Goal: Task Accomplishment & Management: Manage account settings

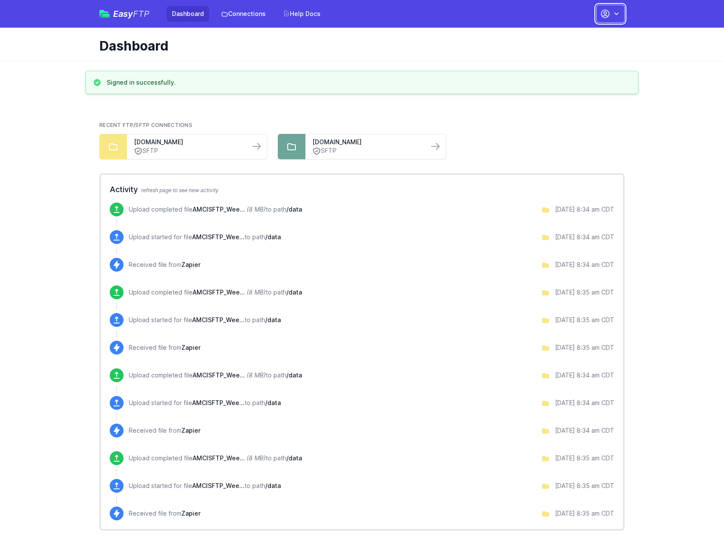
click at [618, 12] on icon "button" at bounding box center [616, 13] width 9 height 9
click at [581, 34] on link "Account Settings" at bounding box center [582, 36] width 83 height 16
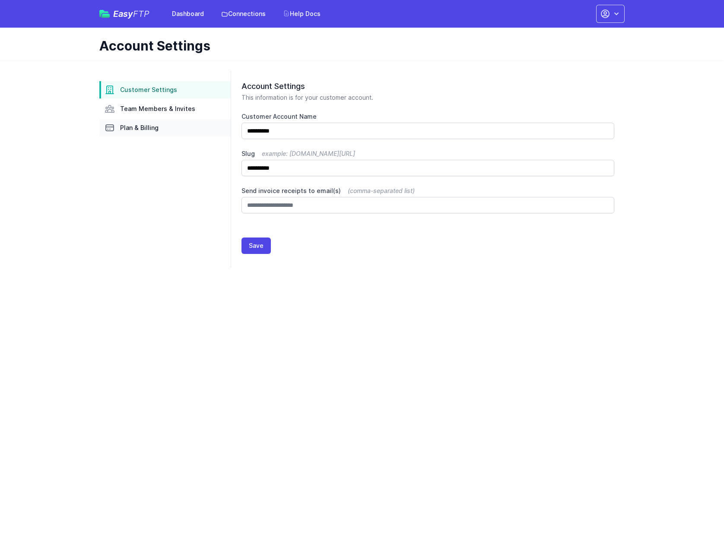
click at [145, 128] on span "Plan & Billing" at bounding box center [139, 127] width 38 height 9
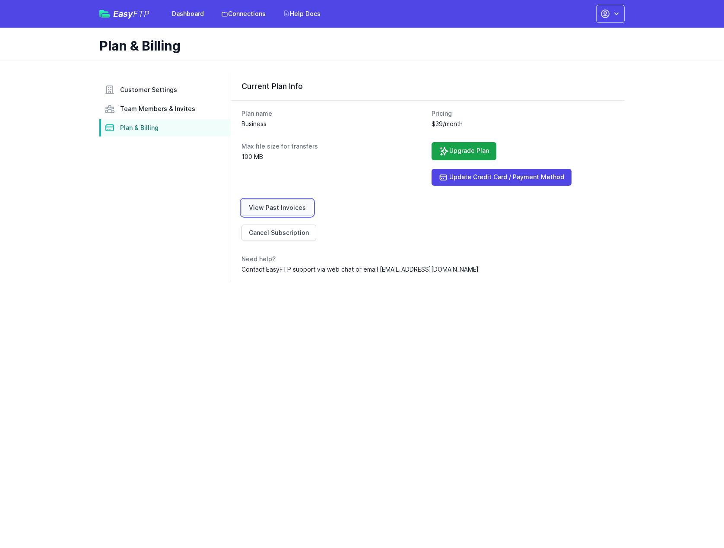
click at [288, 206] on link "View Past Invoices" at bounding box center [277, 207] width 72 height 16
